Goal: Information Seeking & Learning: Learn about a topic

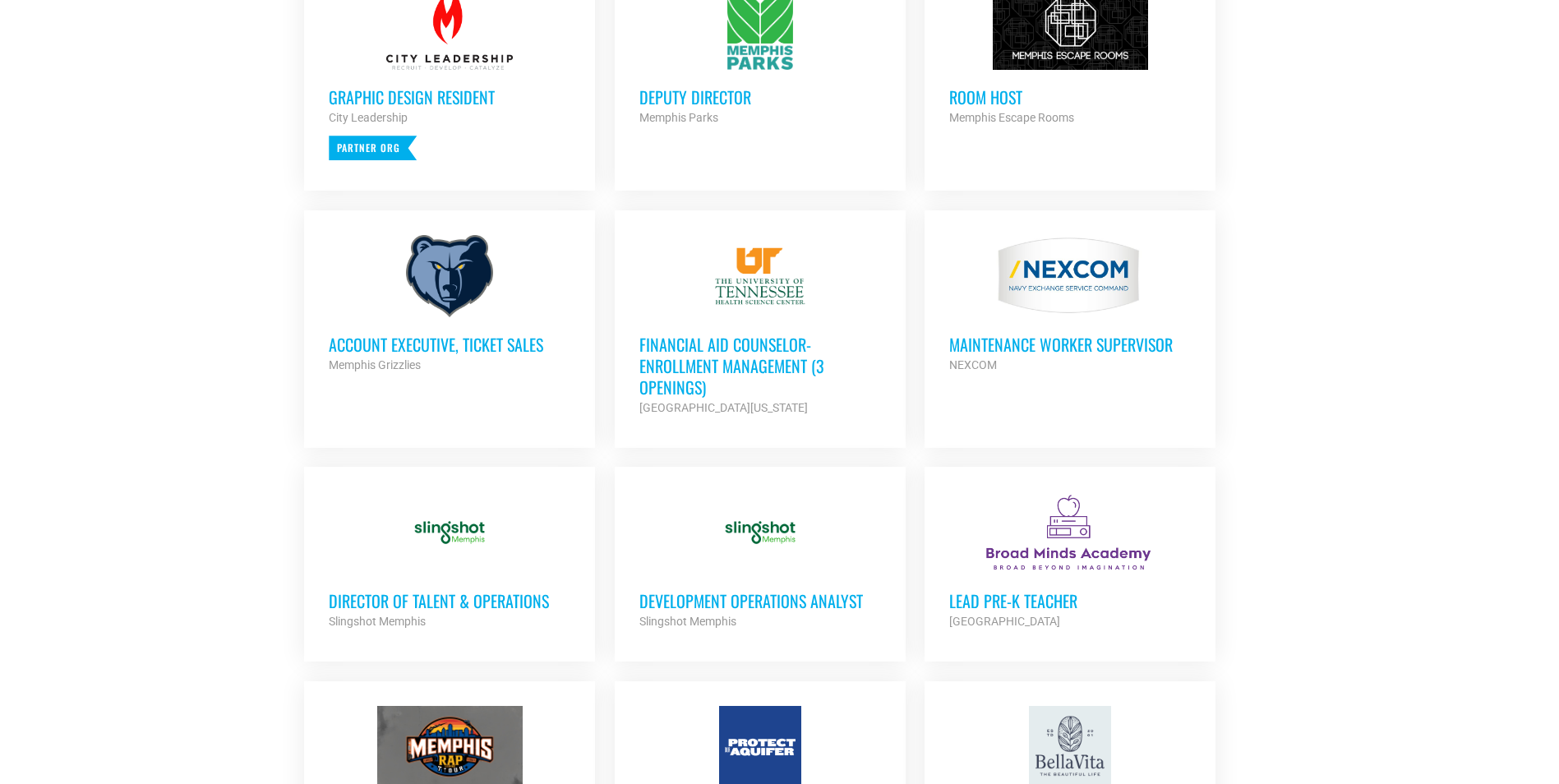
scroll to position [822, 0]
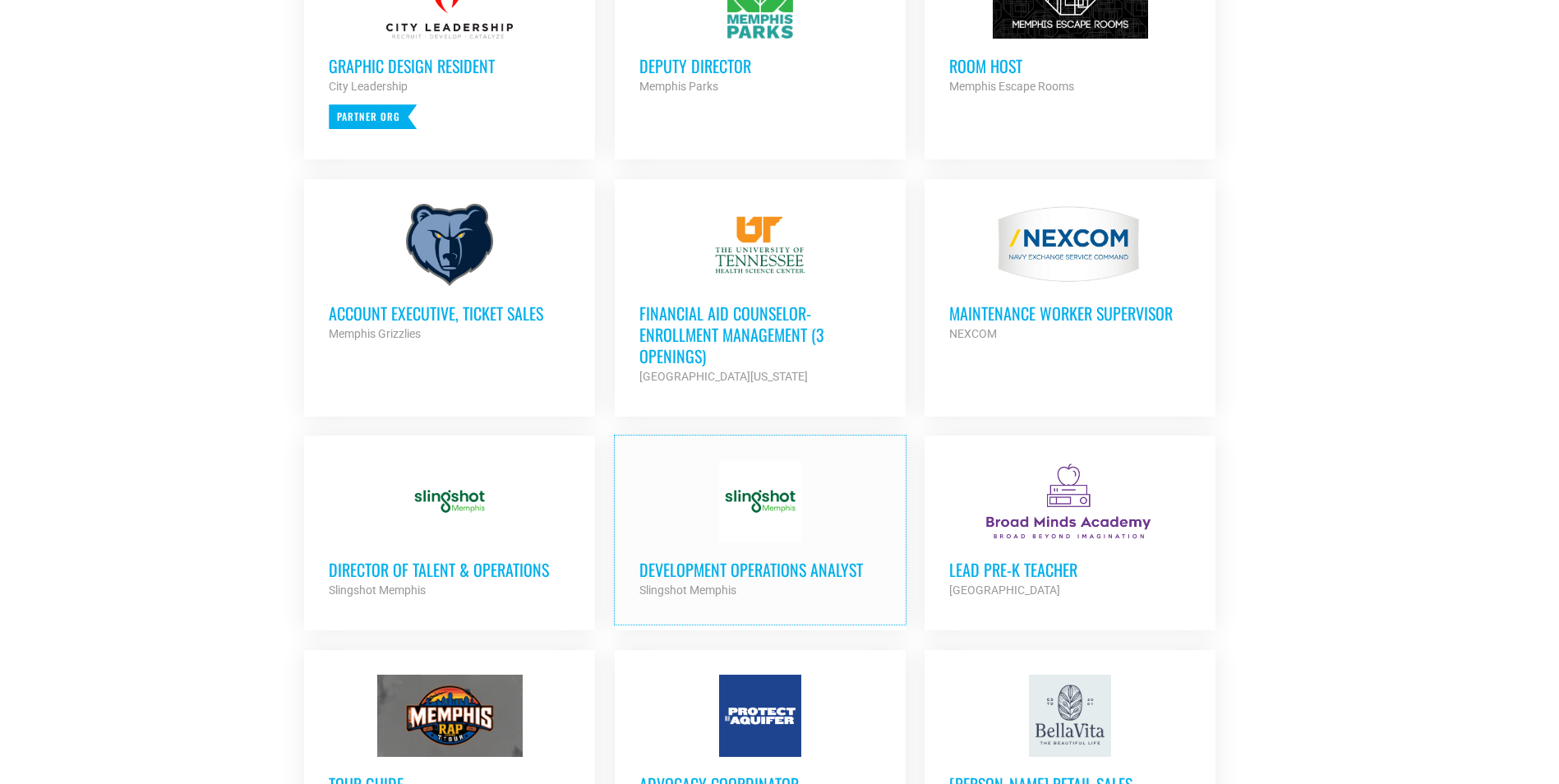
click at [744, 568] on h3 "Development Operations Analyst" at bounding box center [760, 569] width 242 height 21
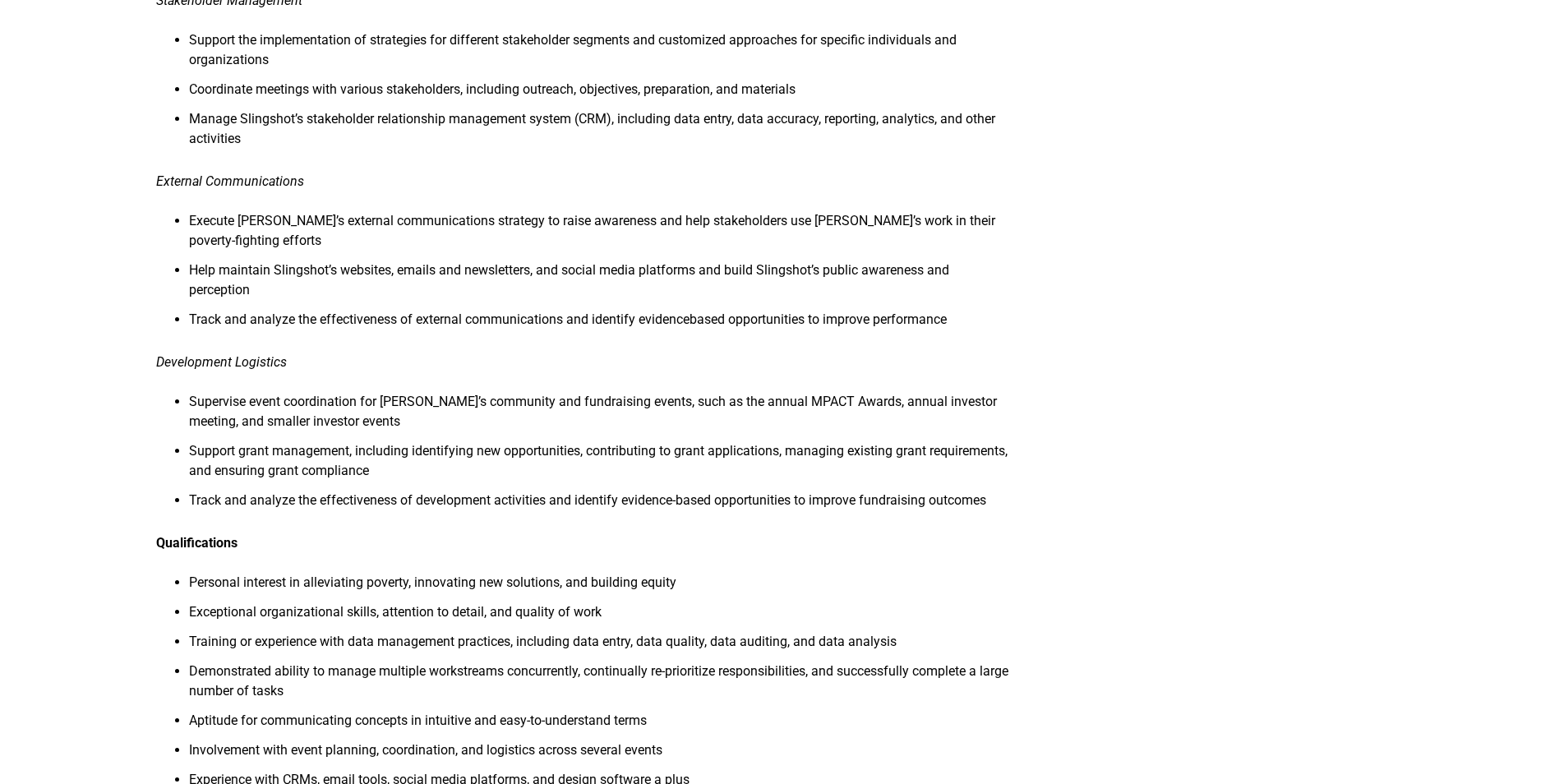
scroll to position [658, 0]
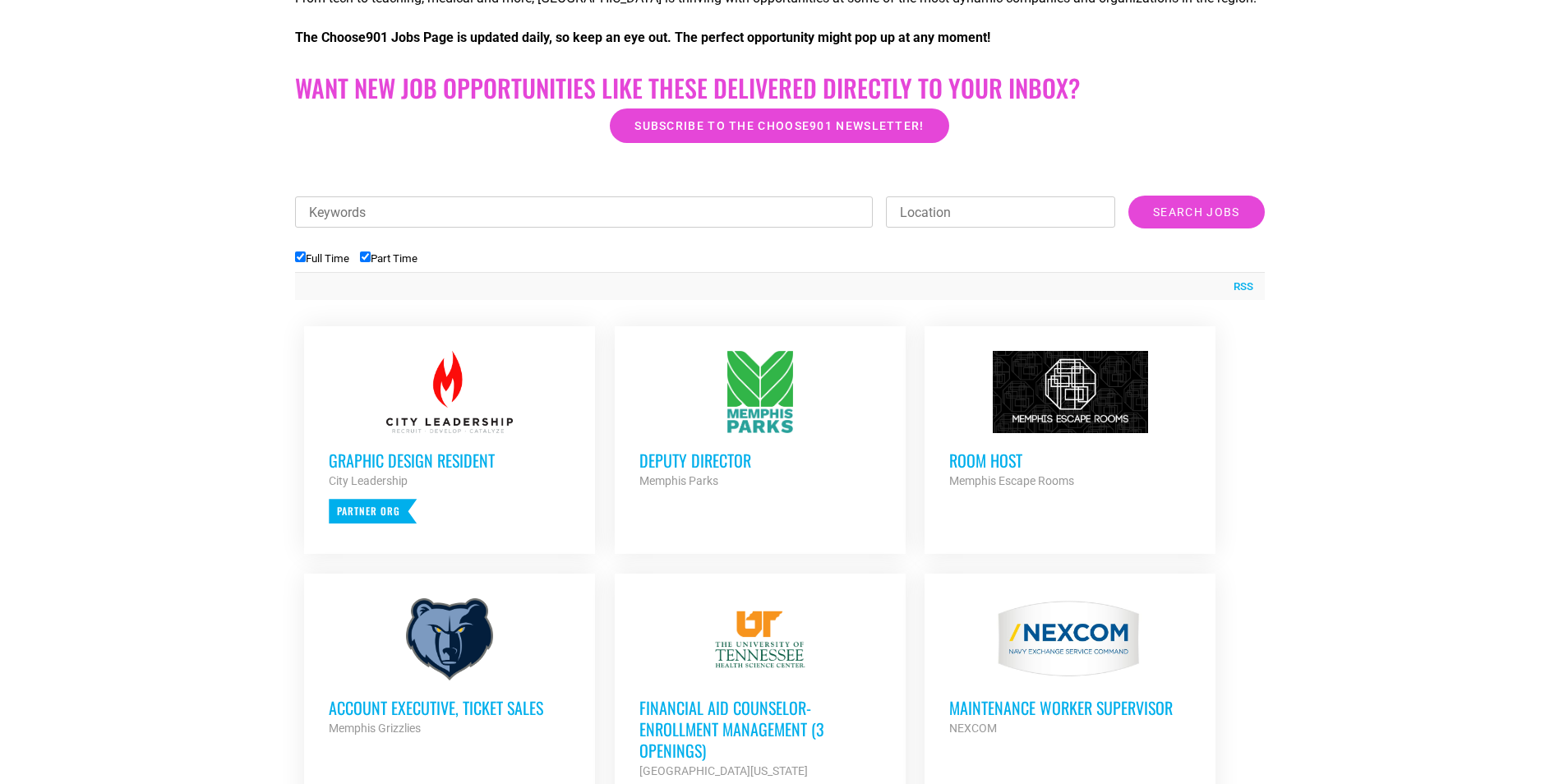
scroll to position [328, 0]
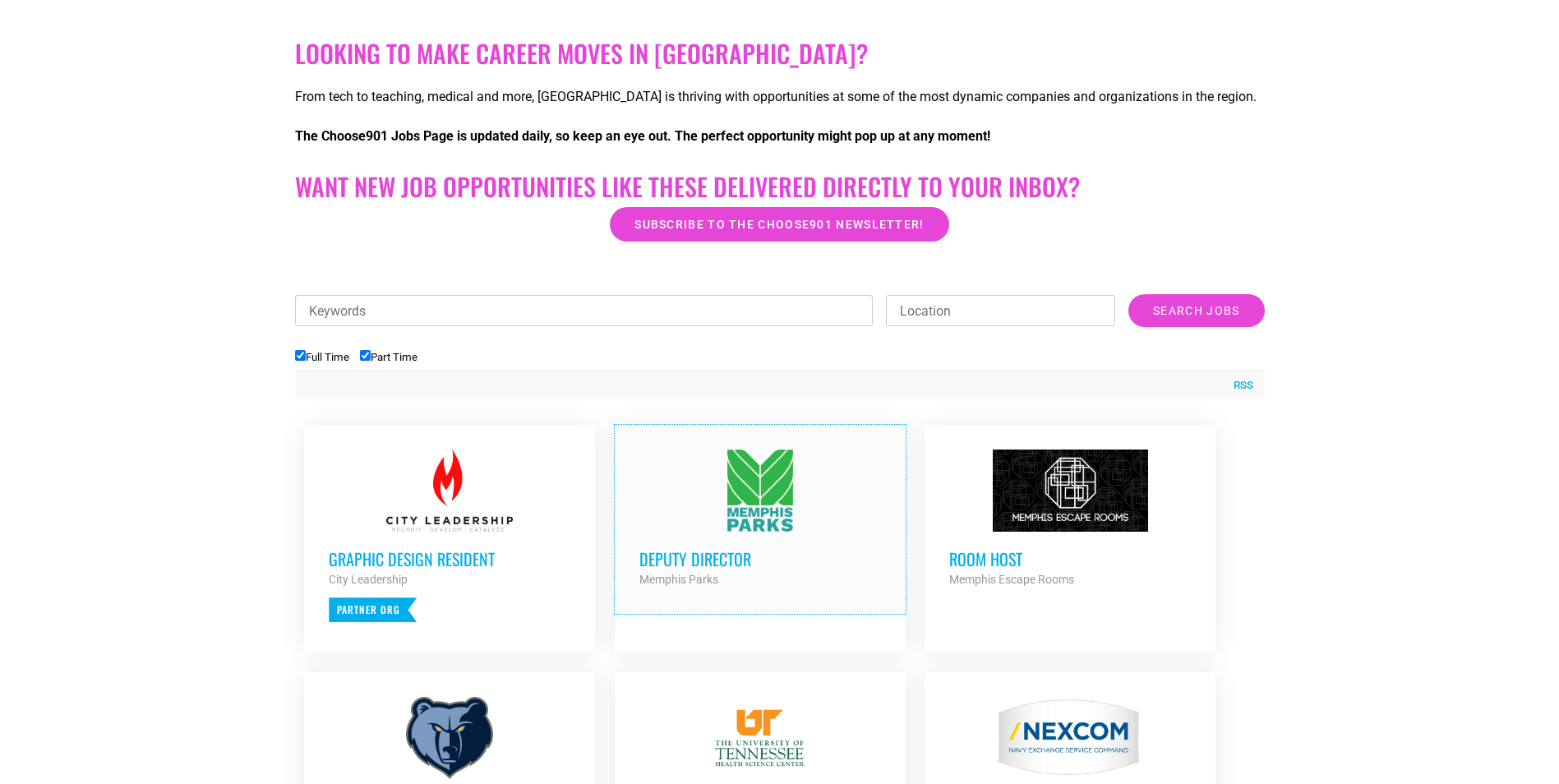
click at [713, 562] on h3 "Deputy Director" at bounding box center [760, 558] width 242 height 21
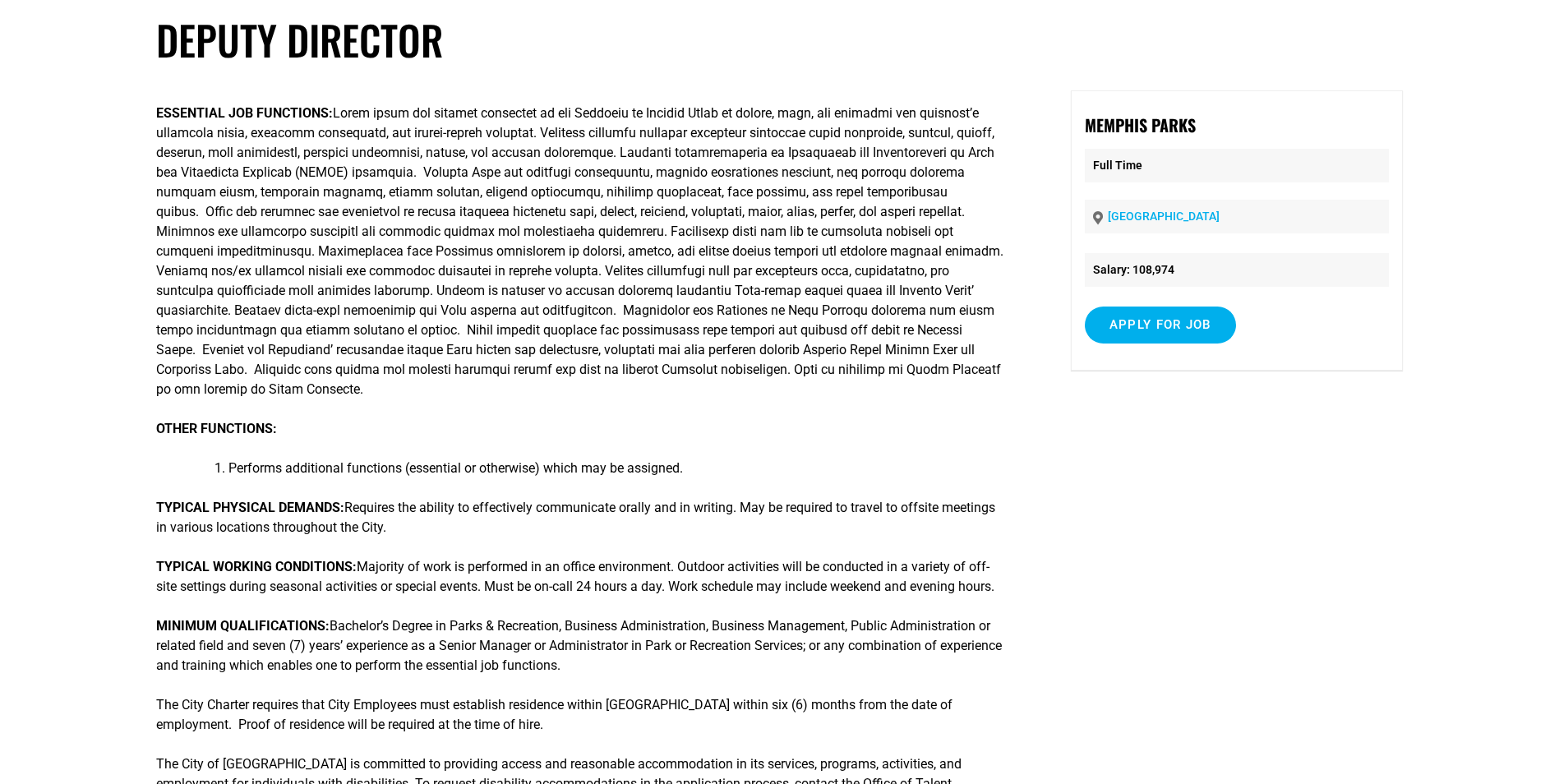
scroll to position [246, 0]
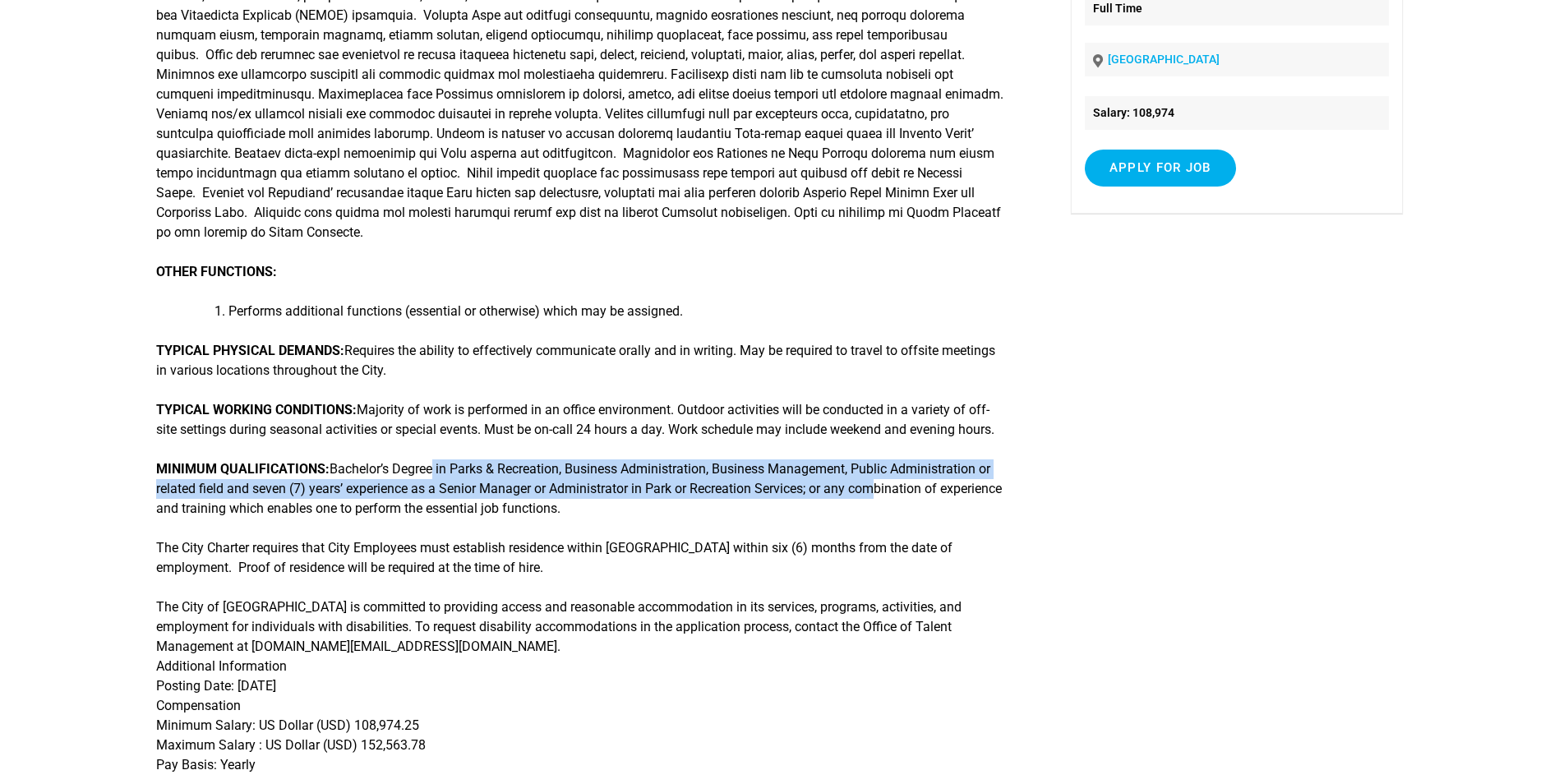
drag, startPoint x: 448, startPoint y: 485, endPoint x: 868, endPoint y: 501, distance: 420.3
click at [868, 501] on p "MINIMUM QUALIFICATIONS: Bachelor’s Degree in Parks & Recreation, Business Admin…" at bounding box center [582, 489] width 852 height 59
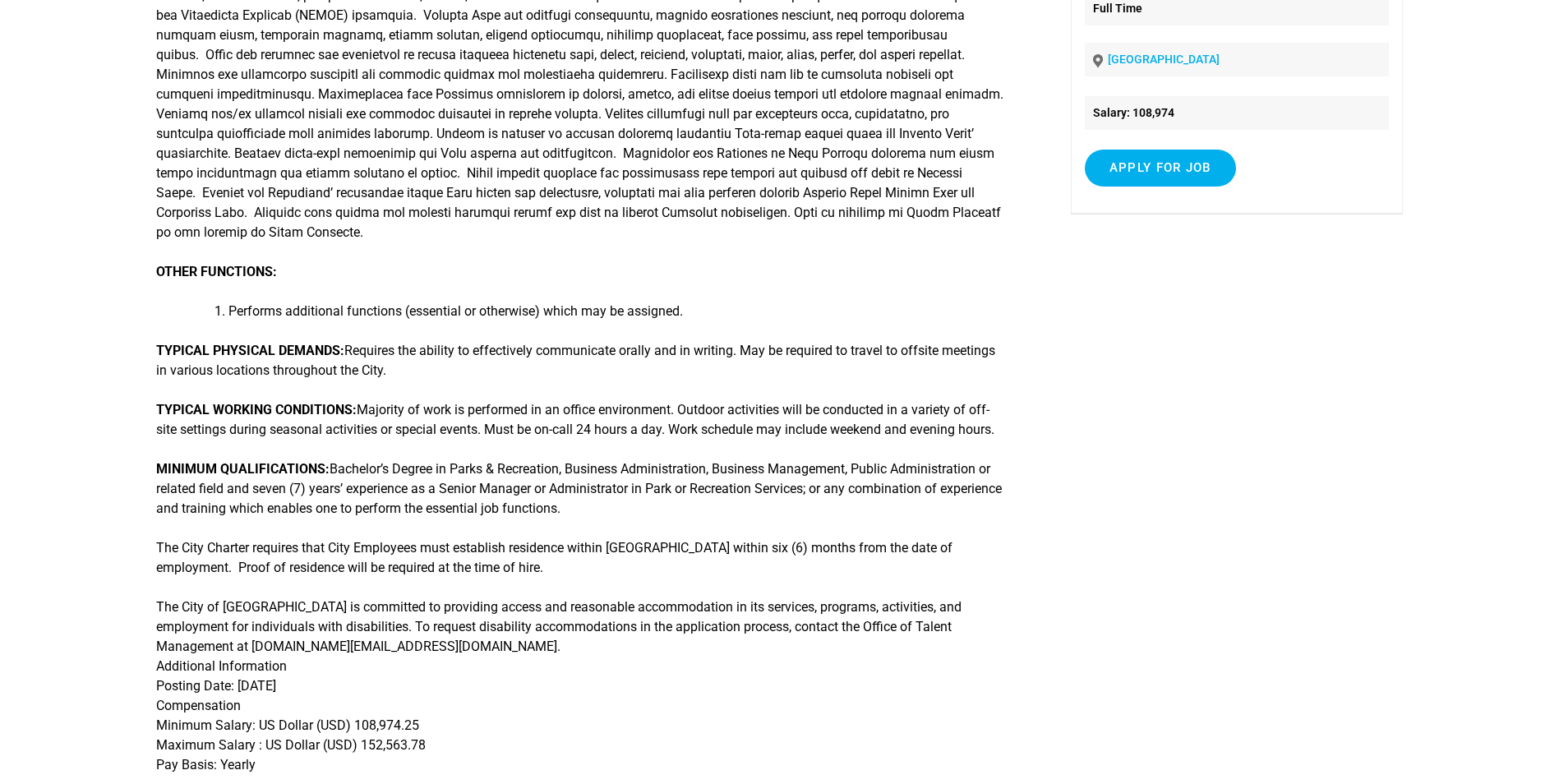
click at [875, 507] on p "MINIMUM QUALIFICATIONS: Bachelor’s Degree in Parks & Recreation, Business Admin…" at bounding box center [582, 489] width 852 height 59
drag, startPoint x: 664, startPoint y: 510, endPoint x: 776, endPoint y: 510, distance: 112.0
click at [776, 510] on p "MINIMUM QUALIFICATIONS: Bachelor’s Degree in Parks & Recreation, Business Admin…" at bounding box center [582, 489] width 852 height 59
drag, startPoint x: 415, startPoint y: 509, endPoint x: 906, endPoint y: 502, distance: 491.0
click at [906, 502] on p "MINIMUM QUALIFICATIONS: Bachelor’s Degree in Parks & Recreation, Business Admin…" at bounding box center [582, 489] width 852 height 59
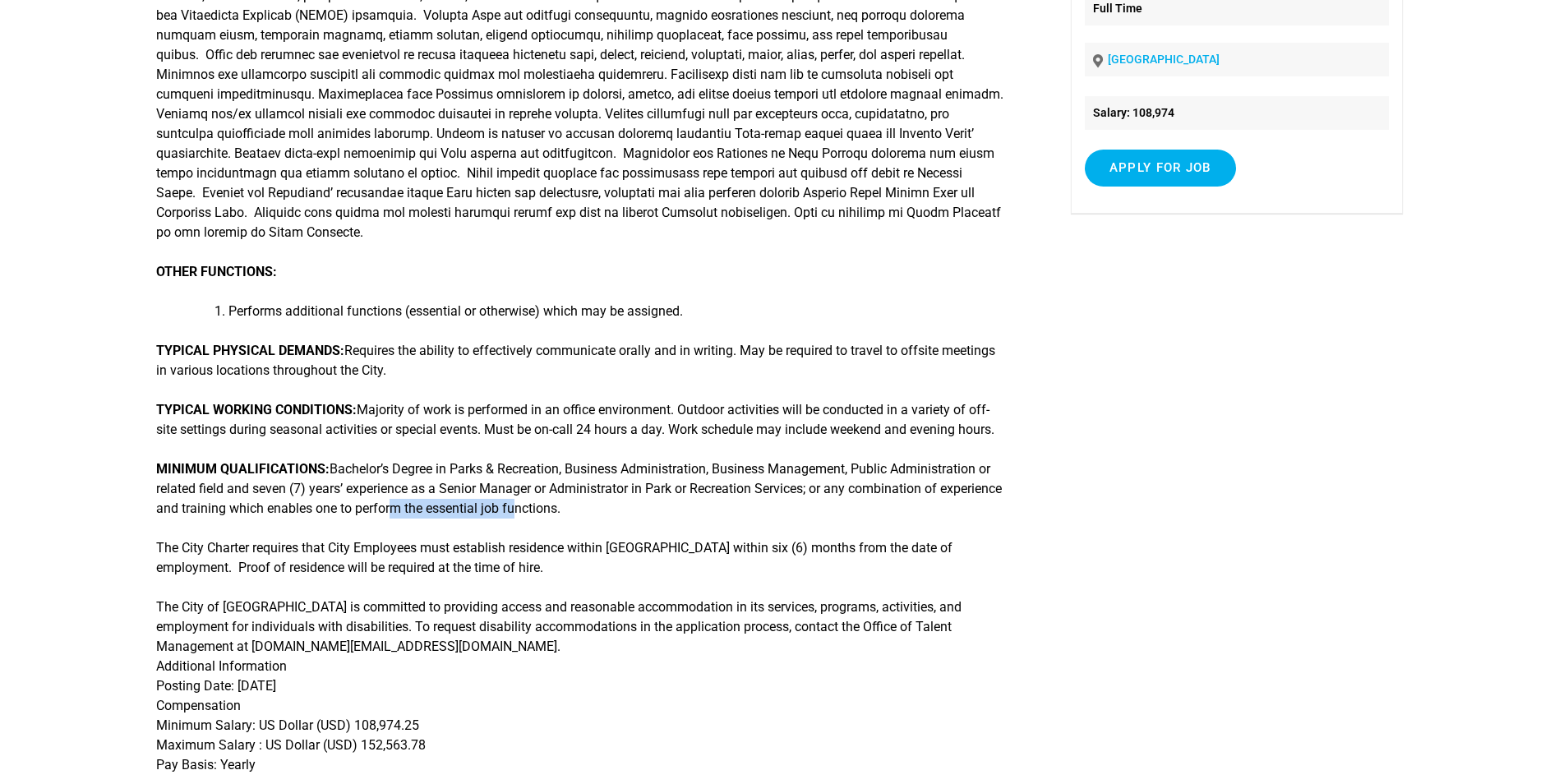
drag, startPoint x: 396, startPoint y: 532, endPoint x: 515, endPoint y: 532, distance: 119.0
click at [515, 518] on p "MINIMUM QUALIFICATIONS: Bachelor’s Degree in Parks & Recreation, Business Admin…" at bounding box center [582, 489] width 852 height 59
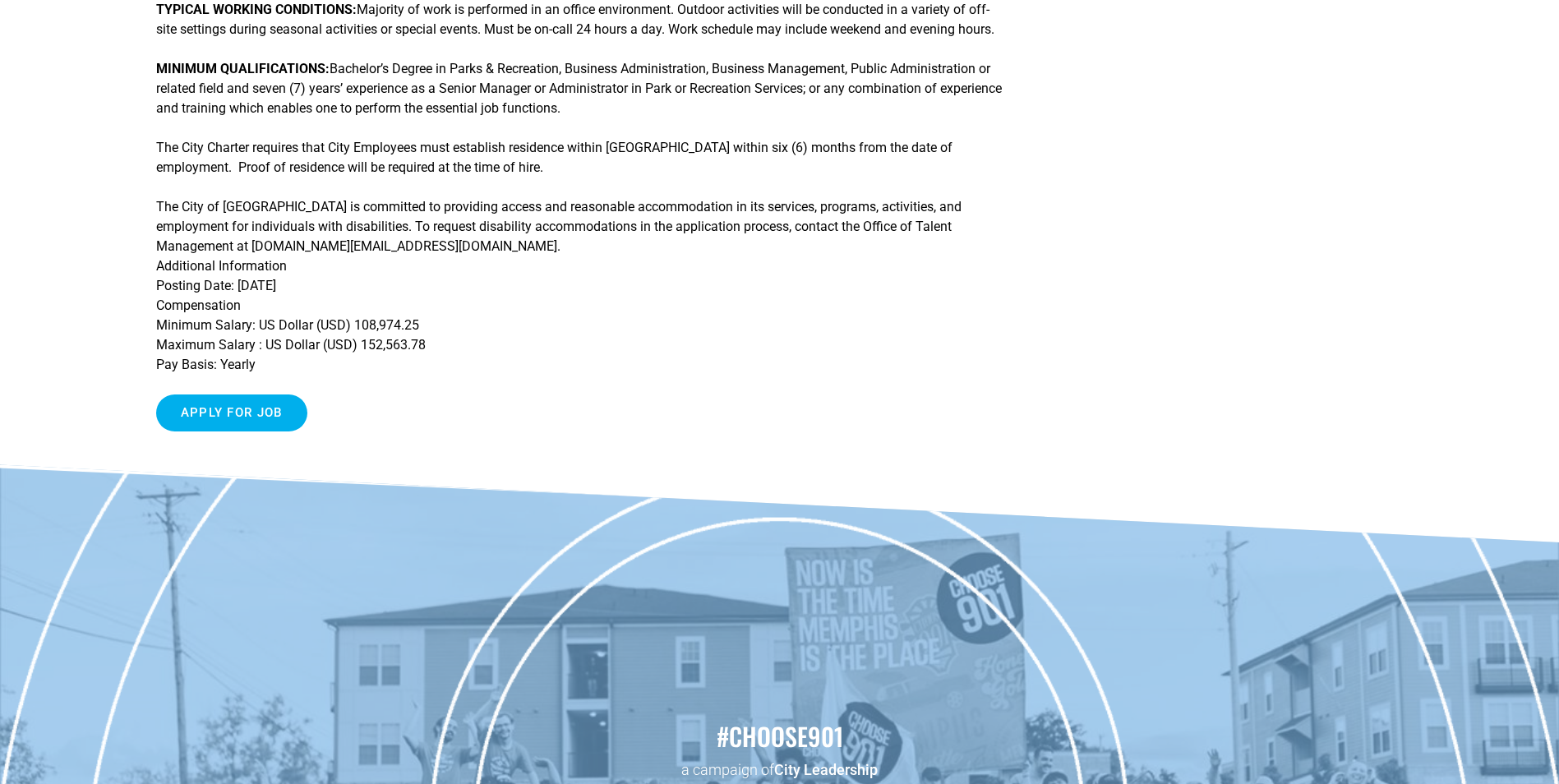
scroll to position [619, 0]
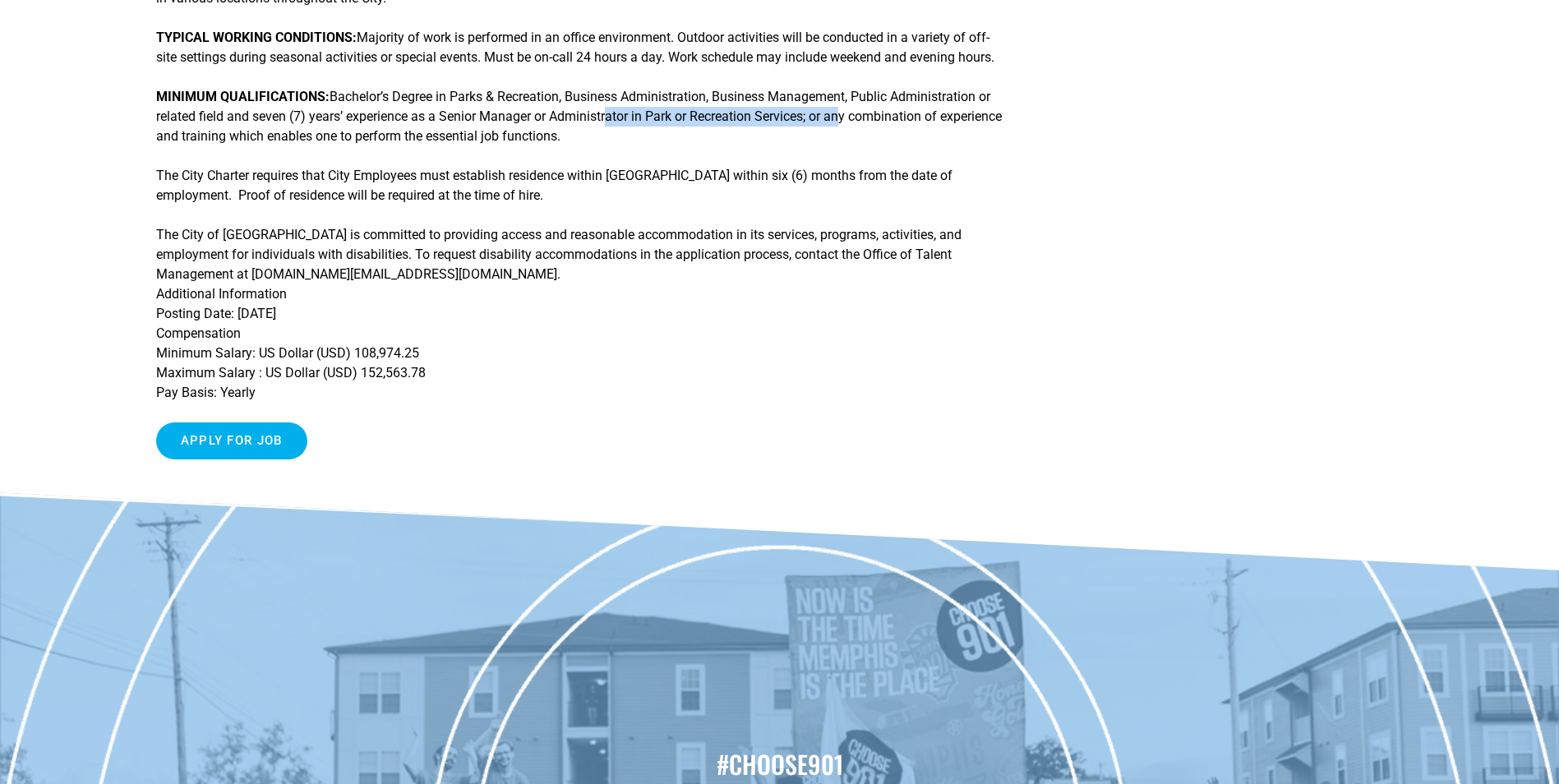
drag, startPoint x: 610, startPoint y: 144, endPoint x: 835, endPoint y: 144, distance: 225.0
click at [835, 144] on p "MINIMUM QUALIFICATIONS: Bachelor’s Degree in Parks & Recreation, Business Admin…" at bounding box center [582, 116] width 852 height 59
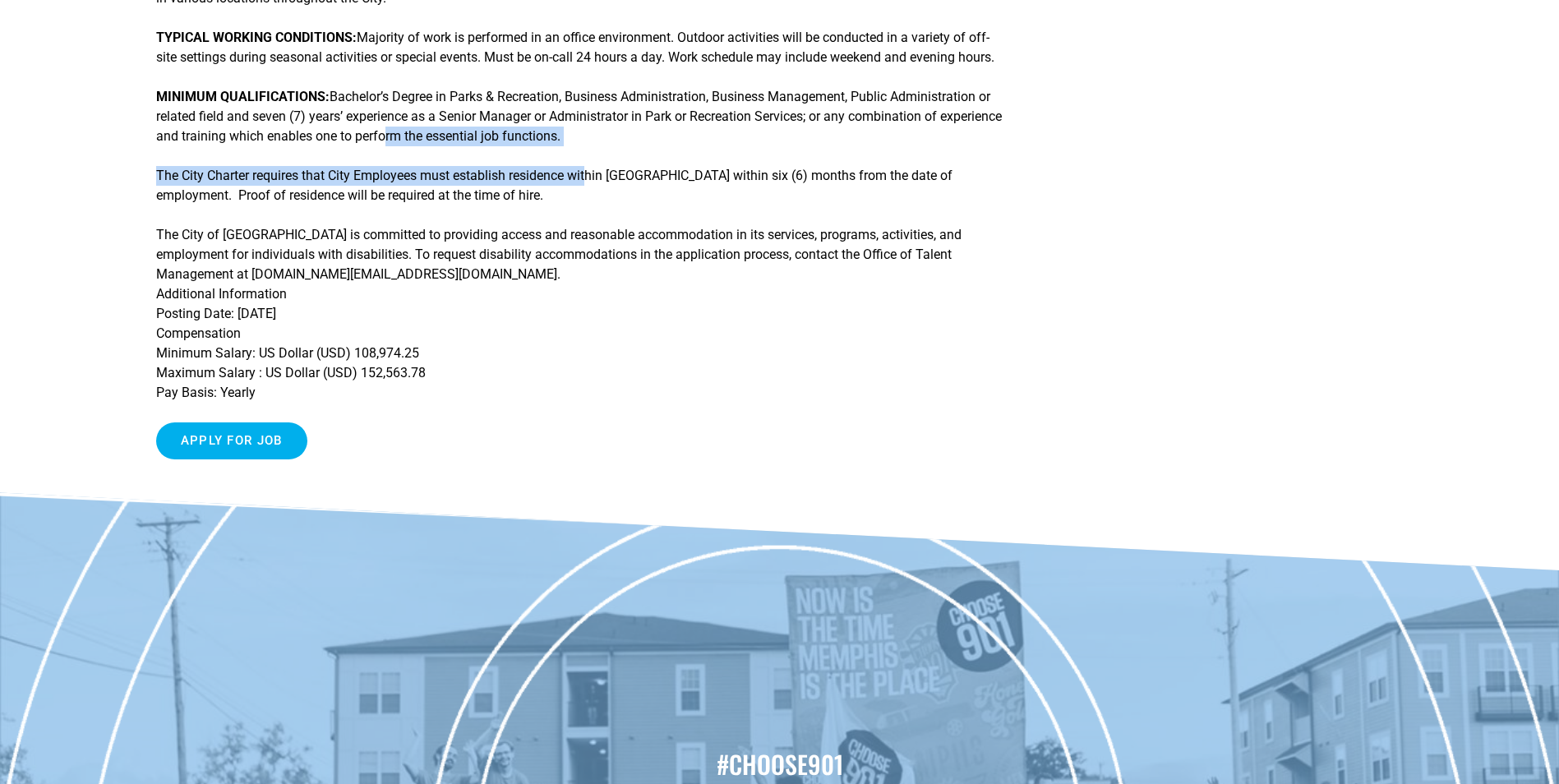
drag, startPoint x: 382, startPoint y: 160, endPoint x: 583, endPoint y: 169, distance: 201.2
click at [583, 169] on div "ESSENTIAL JOB FUNCTIONS: OTHER FUNCTIONS: Performs additional functions (essent…" at bounding box center [582, 17] width 852 height 911
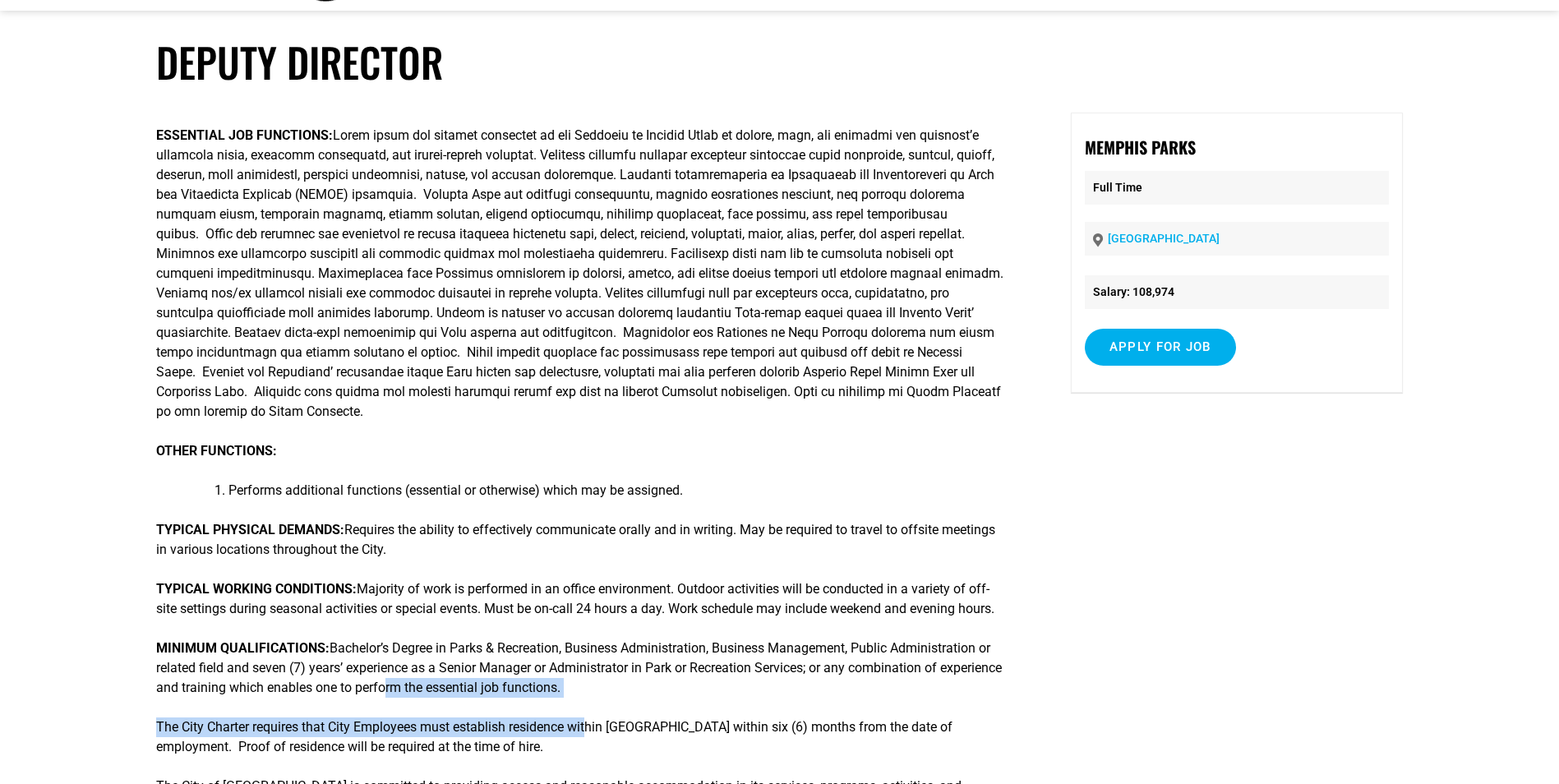
scroll to position [0, 0]
